Goal: Task Accomplishment & Management: Use online tool/utility

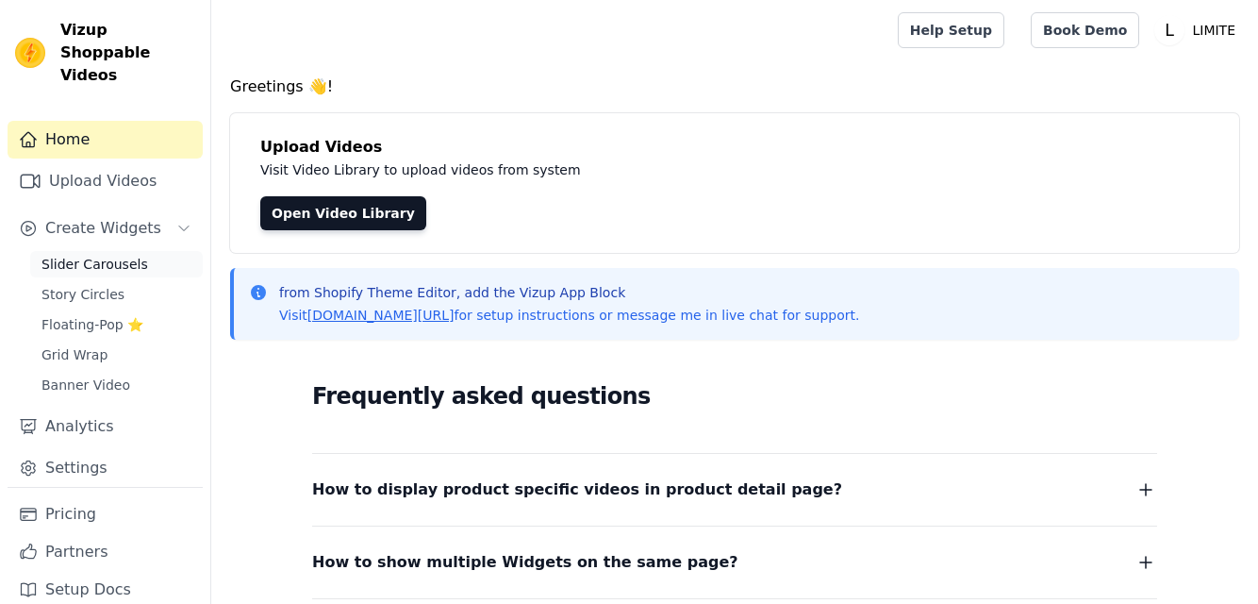
click at [88, 255] on span "Slider Carousels" at bounding box center [94, 264] width 107 height 19
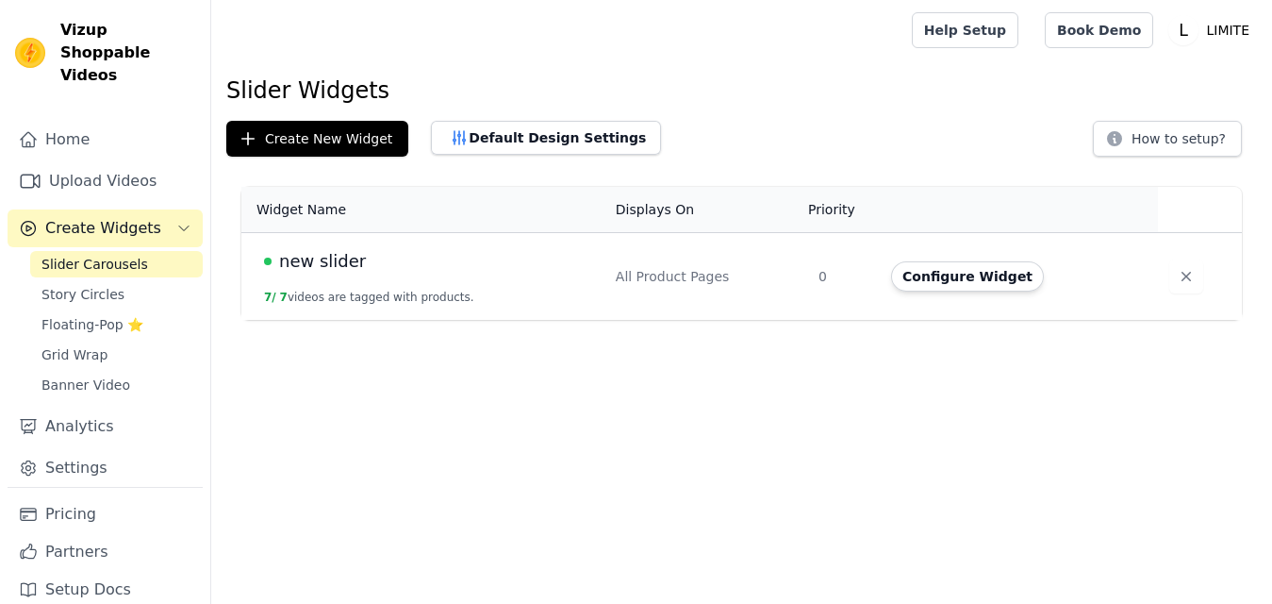
click at [723, 292] on td "All Product Pages" at bounding box center [706, 277] width 203 height 88
click at [956, 285] on button "Configure Widget" at bounding box center [967, 276] width 153 height 30
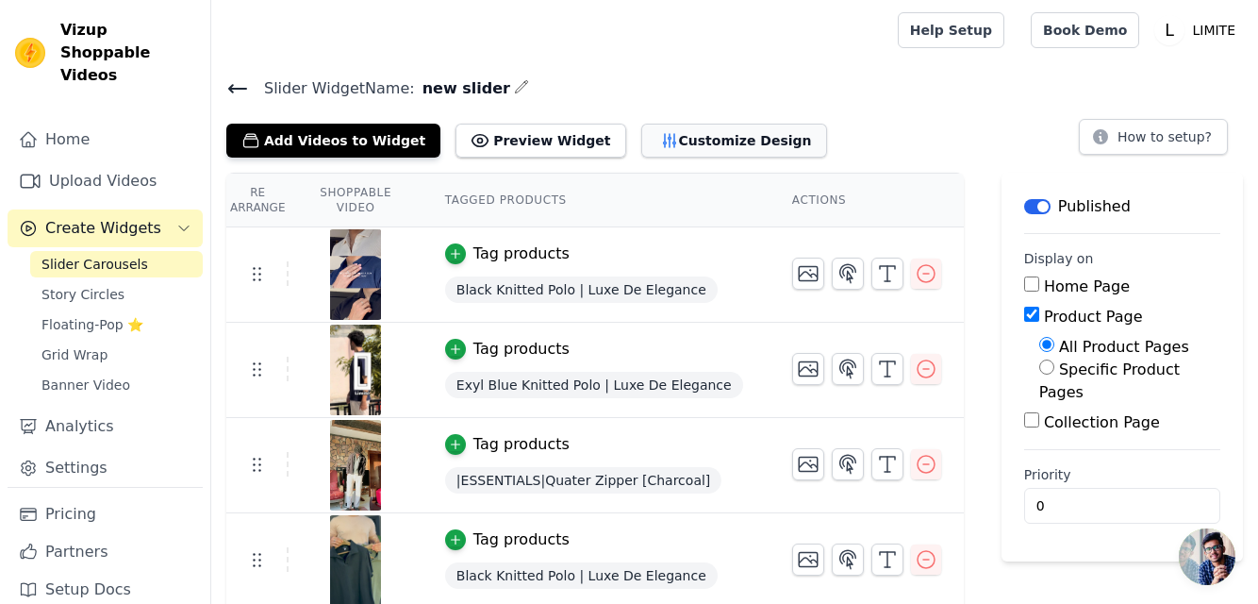
click at [699, 148] on button "Customize Design" at bounding box center [734, 141] width 186 height 34
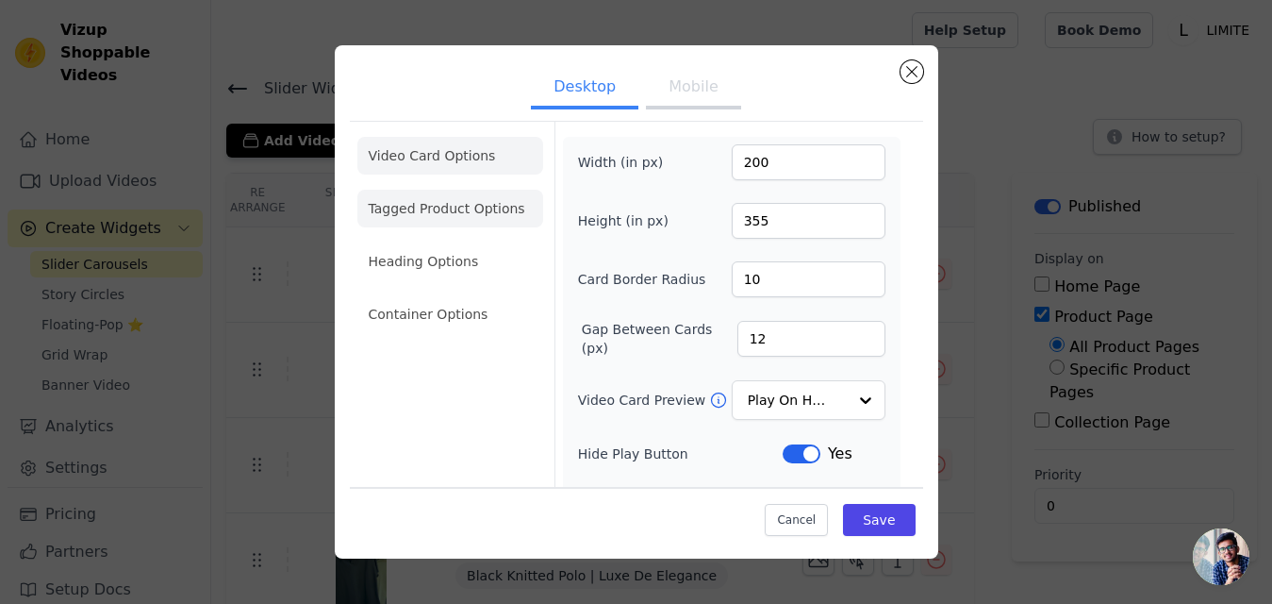
click at [446, 295] on li "Tagged Product Options" at bounding box center [450, 314] width 186 height 38
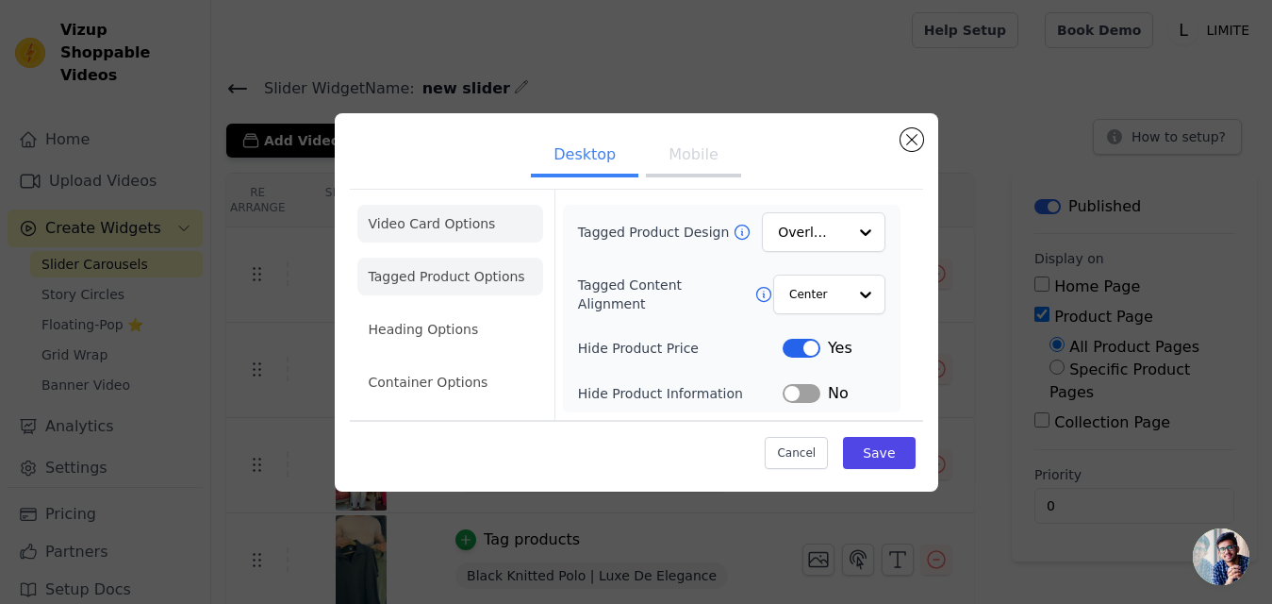
click at [446, 257] on li "Video Card Options" at bounding box center [450, 276] width 186 height 38
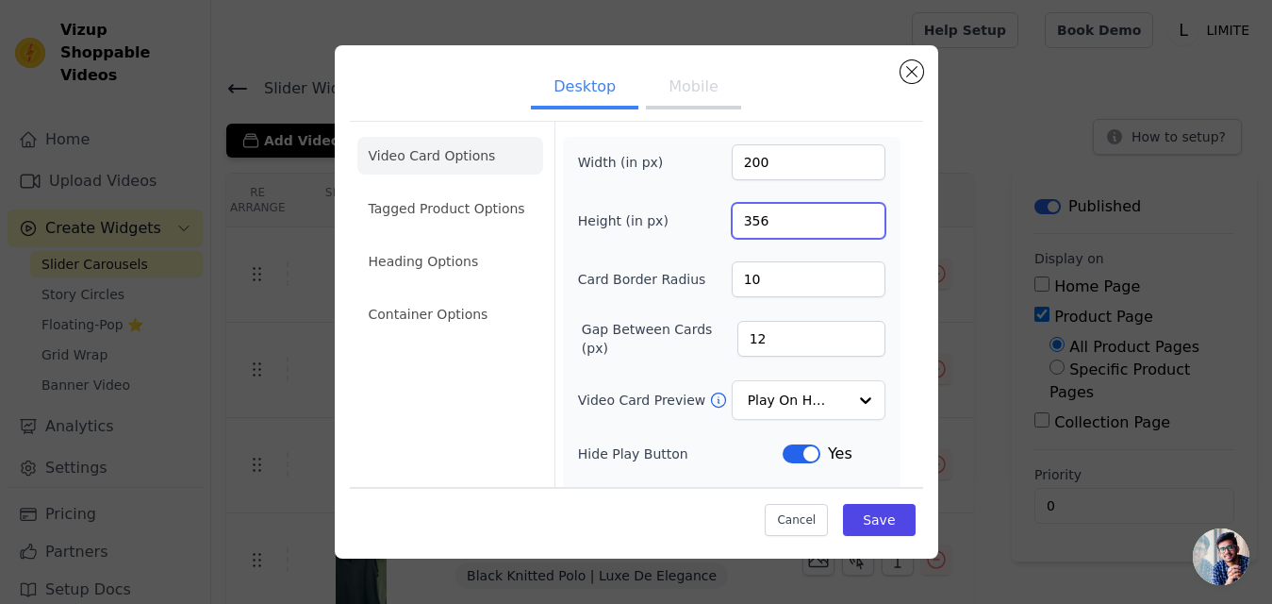
click at [850, 215] on input "356" at bounding box center [809, 221] width 154 height 36
click at [850, 215] on input "357" at bounding box center [809, 221] width 154 height 36
click at [850, 215] on input "358" at bounding box center [809, 221] width 154 height 36
click at [850, 215] on input "359" at bounding box center [809, 221] width 154 height 36
click at [850, 215] on input "360" at bounding box center [809, 221] width 154 height 36
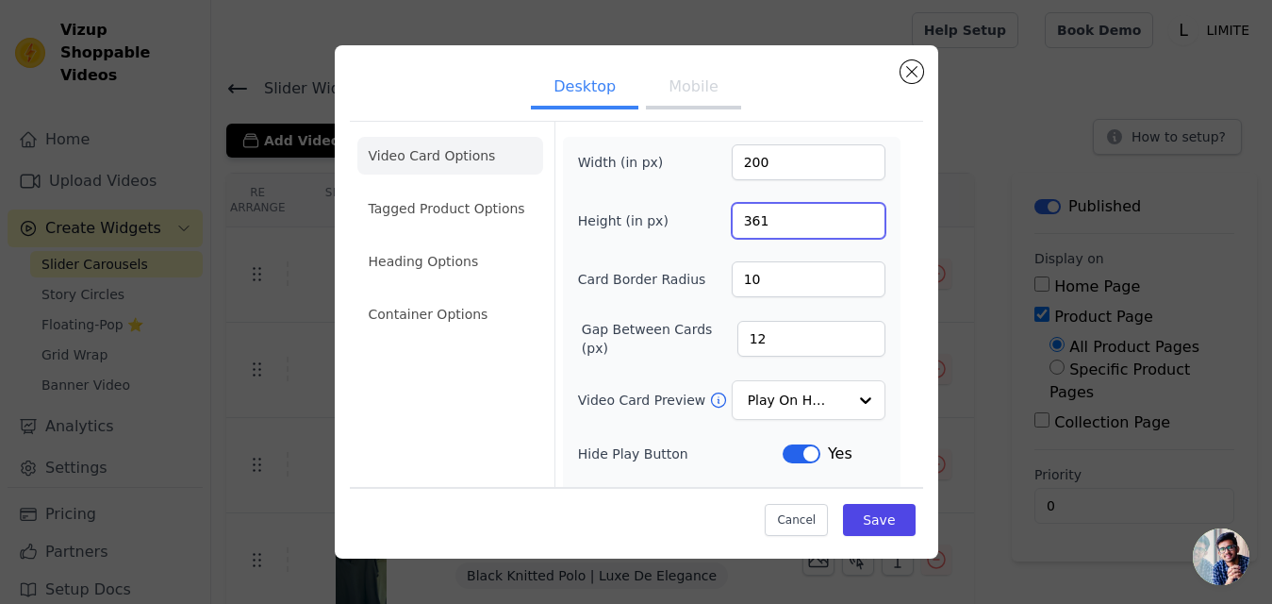
click at [850, 215] on input "361" at bounding box center [809, 221] width 154 height 36
click at [850, 215] on input "362" at bounding box center [809, 221] width 154 height 36
click at [850, 215] on input "363" at bounding box center [809, 221] width 154 height 36
click at [850, 215] on input "364" at bounding box center [809, 221] width 154 height 36
type input "365"
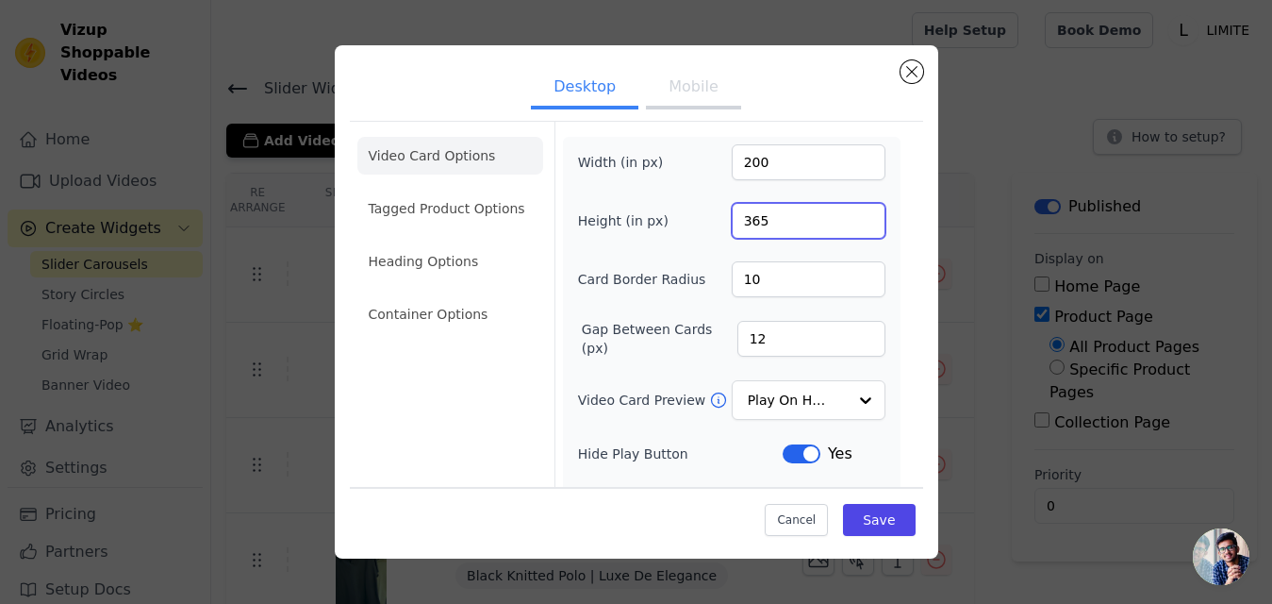
click at [850, 215] on input "365" at bounding box center [809, 221] width 154 height 36
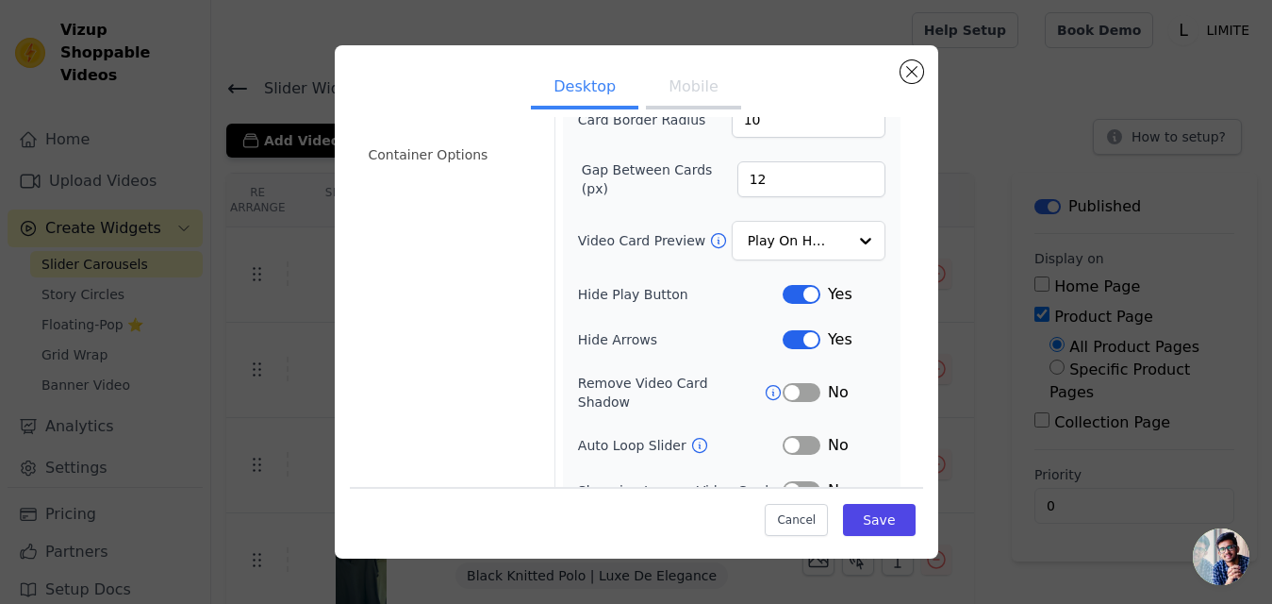
scroll to position [165, 0]
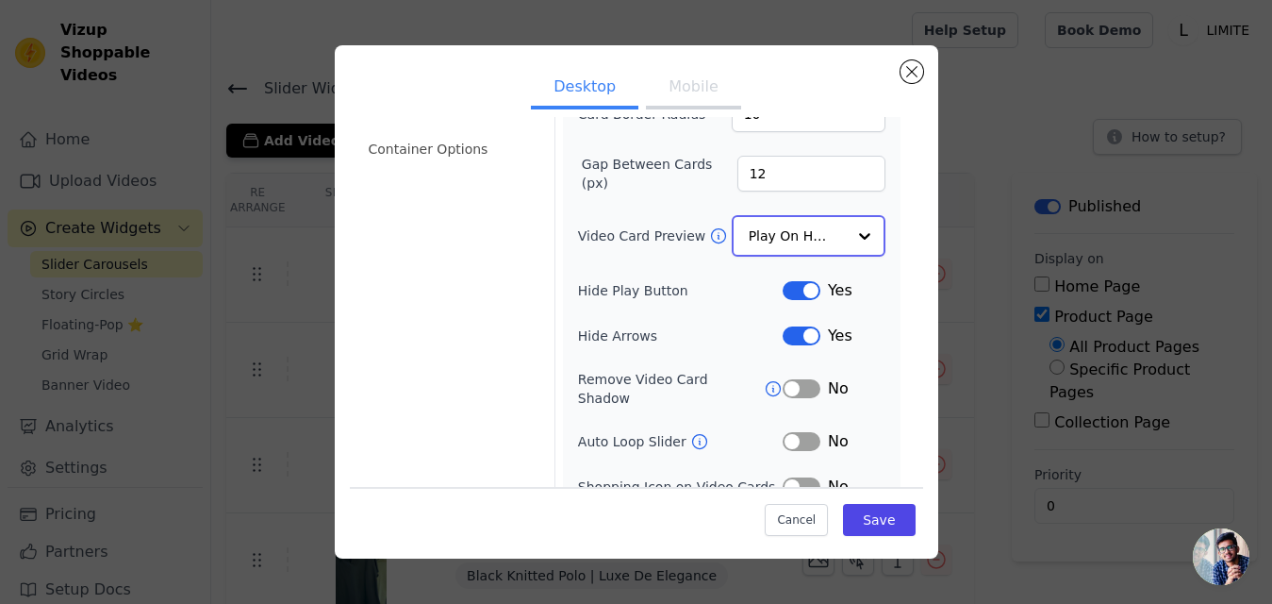
click at [846, 244] on div at bounding box center [865, 236] width 38 height 38
click at [902, 227] on div "Video Card Options Tagged Product Options Heading Options Container Options Wid…" at bounding box center [636, 256] width 573 height 601
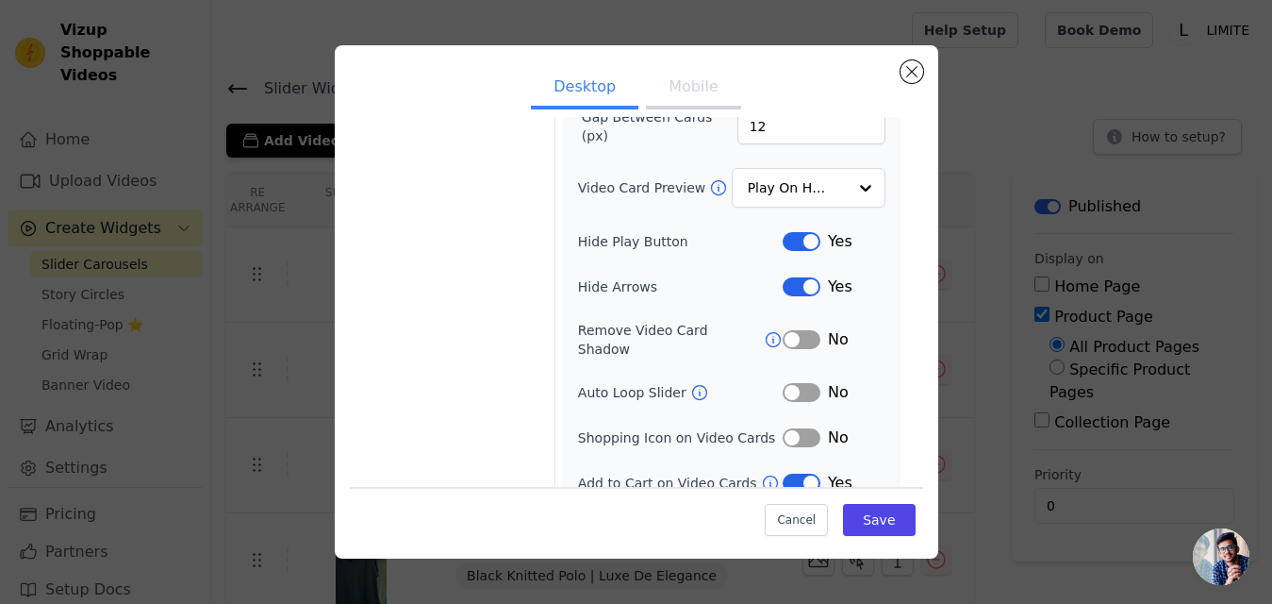
scroll to position [218, 0]
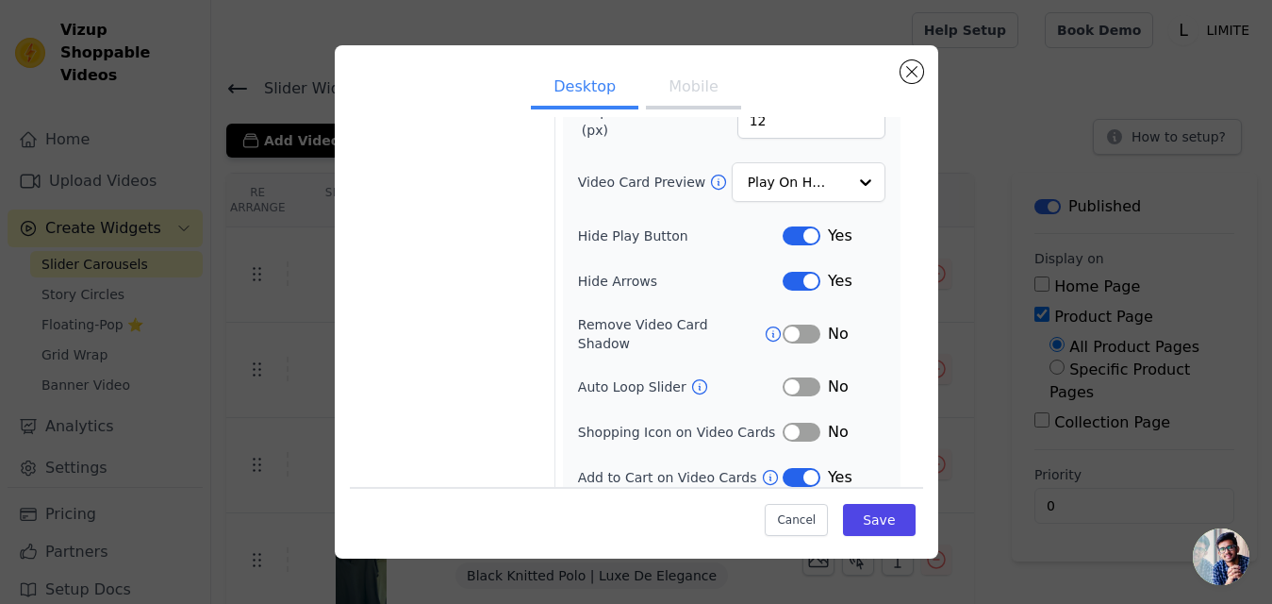
click at [684, 83] on button "Mobile" at bounding box center [693, 88] width 94 height 41
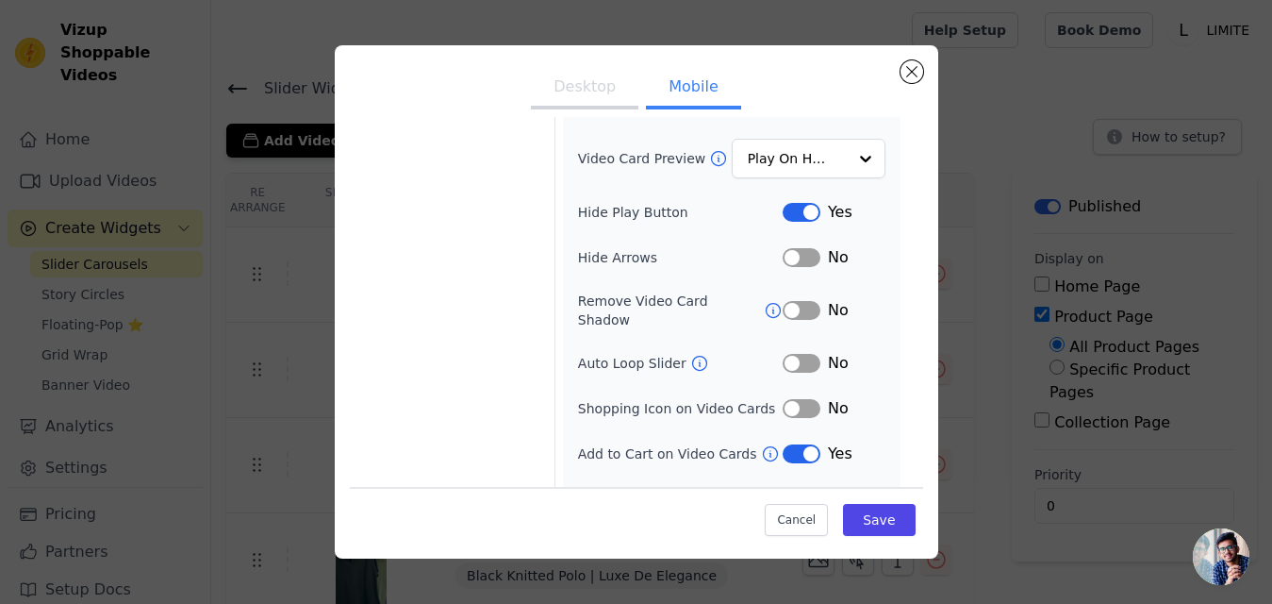
scroll to position [263, 0]
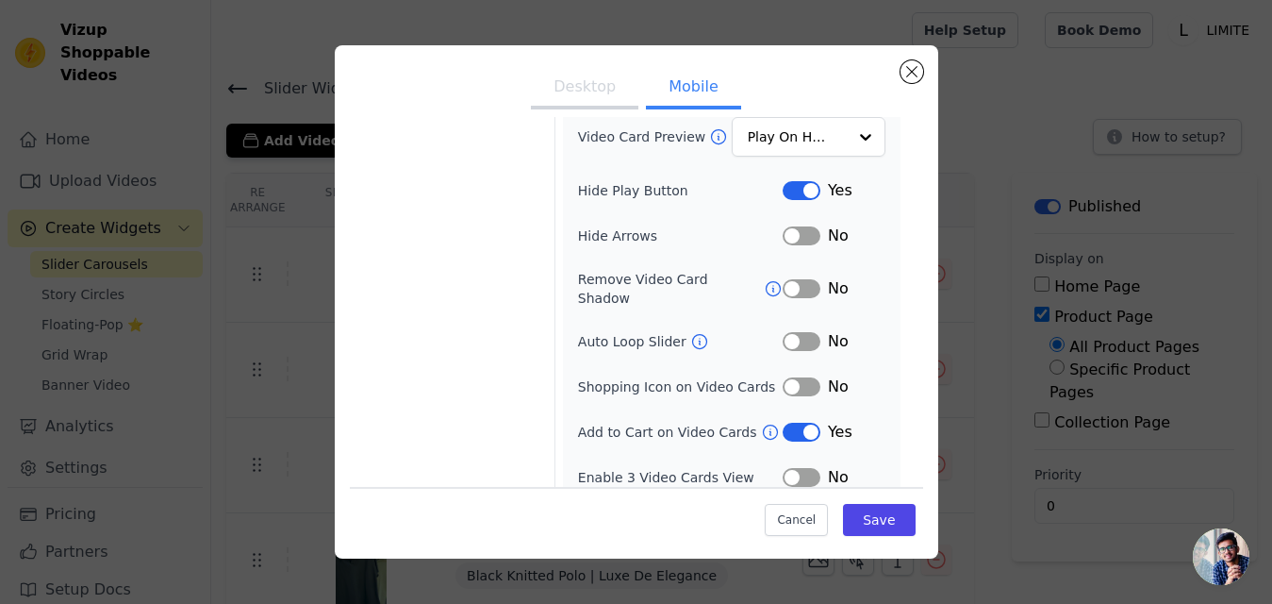
click at [794, 468] on button "Label" at bounding box center [802, 477] width 38 height 19
click at [589, 90] on button "Desktop" at bounding box center [585, 88] width 108 height 41
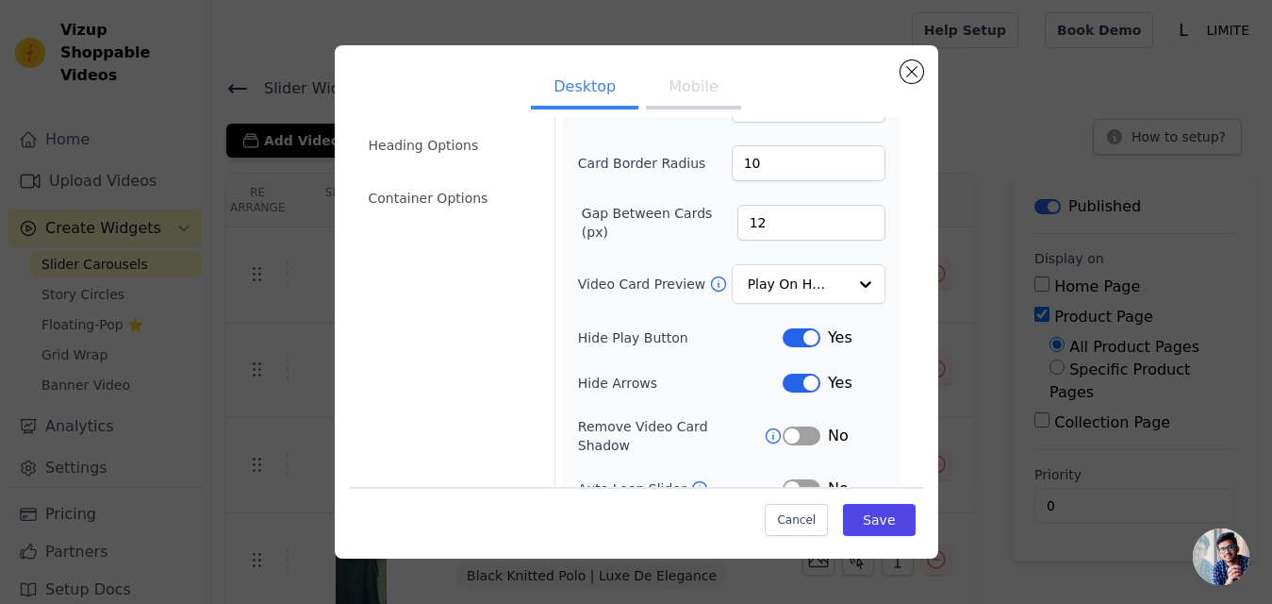
scroll to position [19, 0]
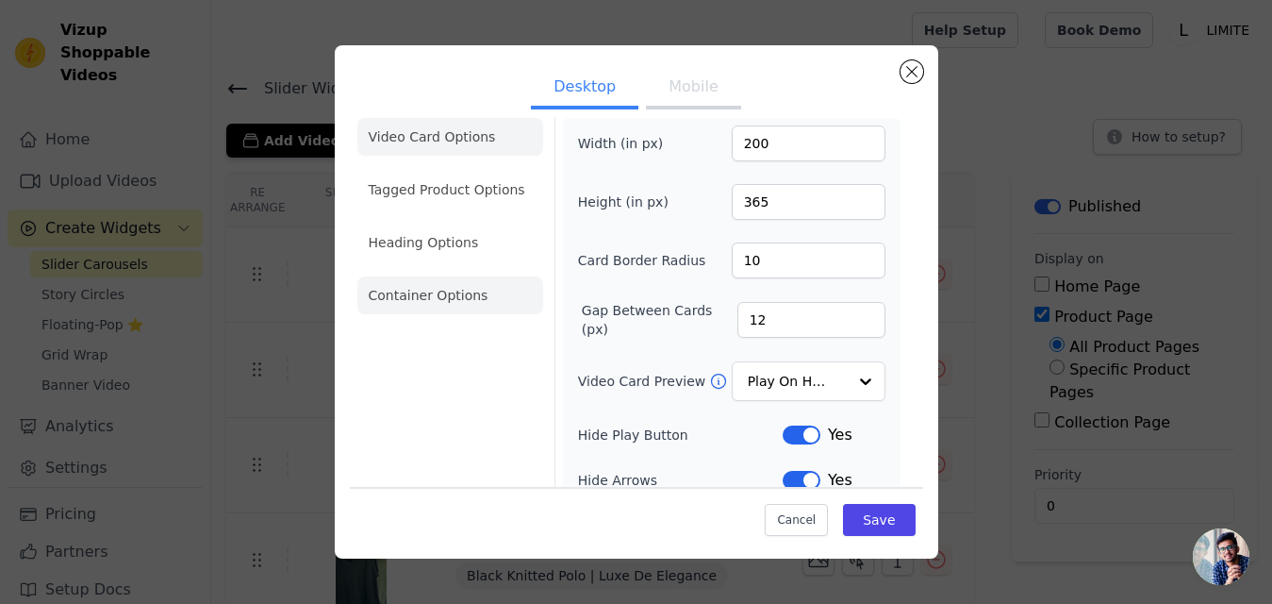
click at [408, 285] on li "Container Options" at bounding box center [450, 295] width 186 height 38
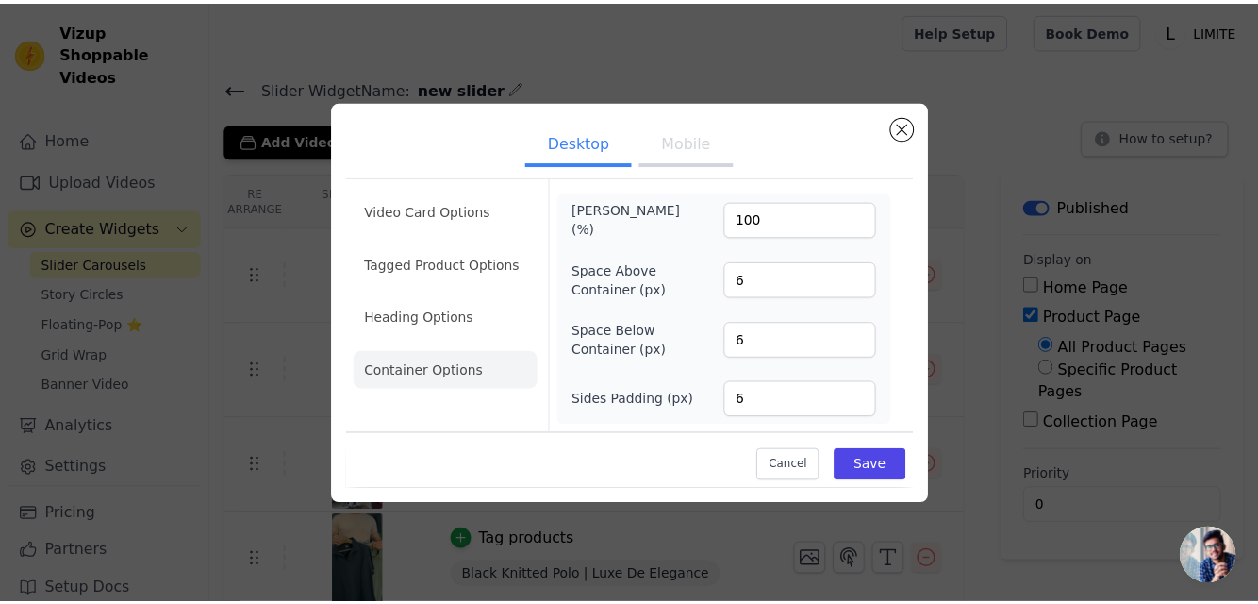
scroll to position [0, 0]
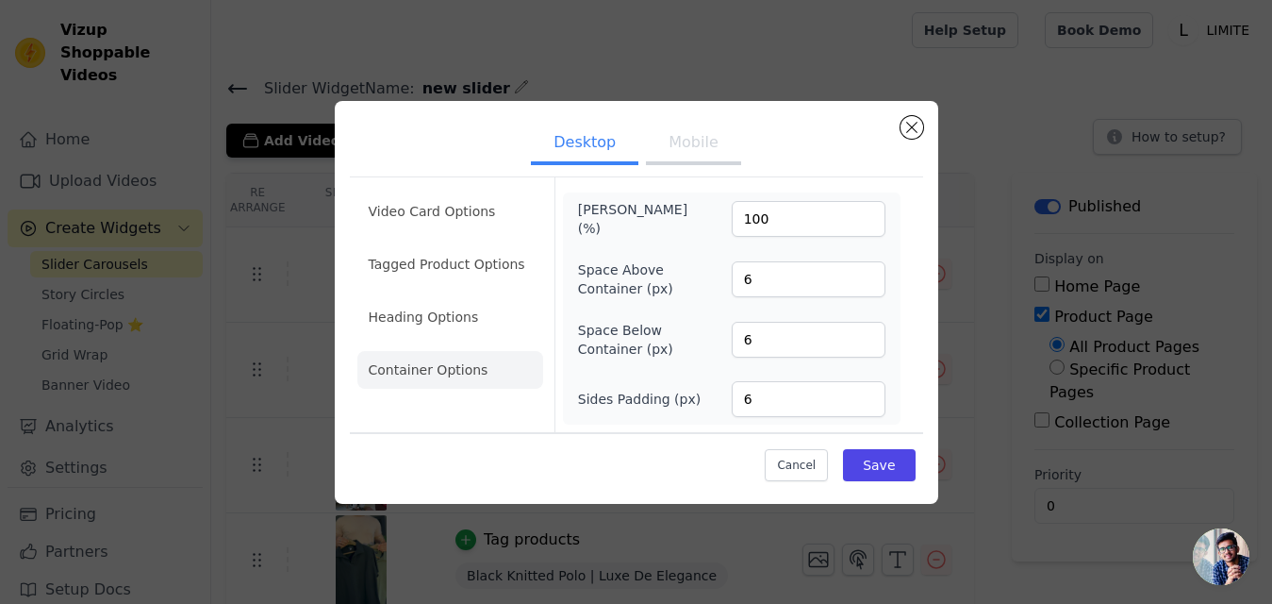
click at [707, 132] on button "Mobile" at bounding box center [693, 144] width 94 height 41
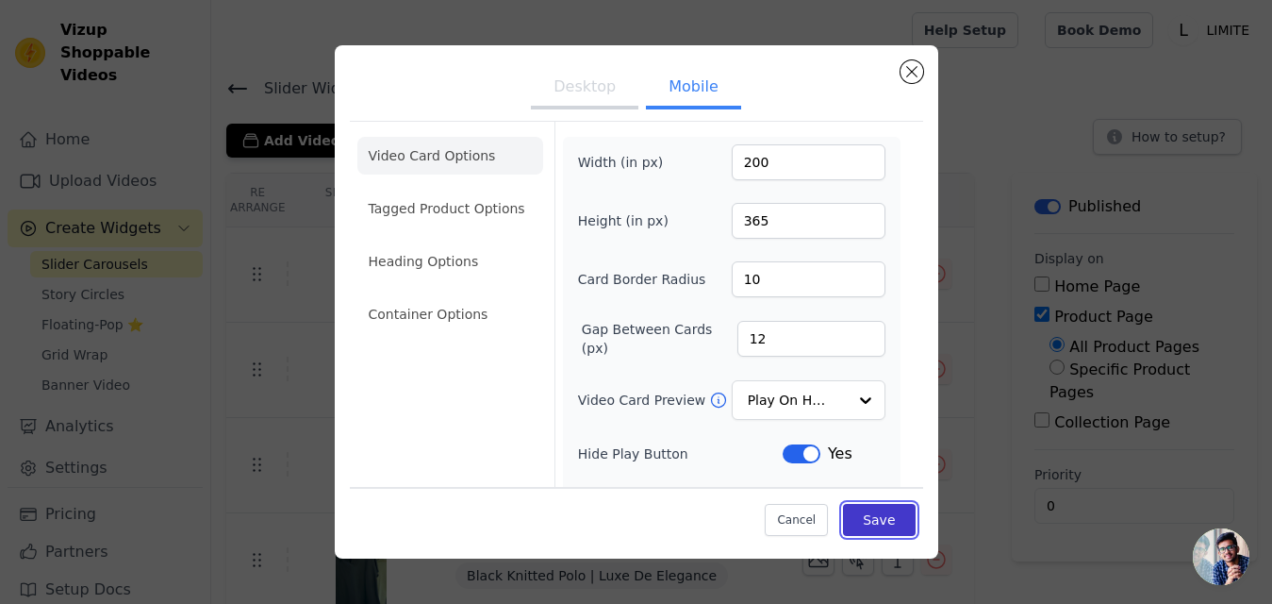
click at [876, 522] on button "Save" at bounding box center [879, 520] width 72 height 32
